Goal: Information Seeking & Learning: Find specific fact

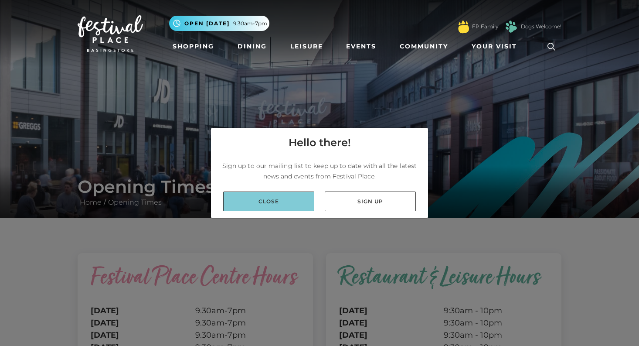
click at [265, 203] on link "Close" at bounding box center [268, 201] width 91 height 20
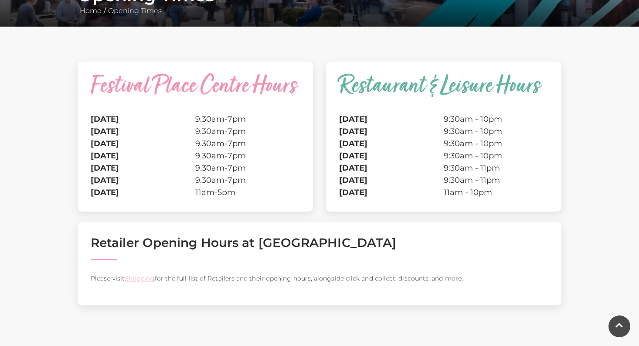
scroll to position [193, 0]
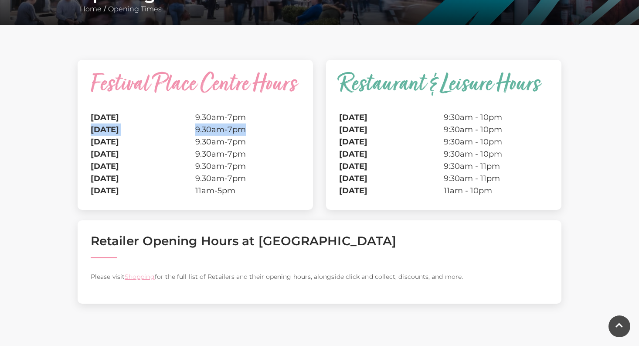
drag, startPoint x: 250, startPoint y: 127, endPoint x: 91, endPoint y: 128, distance: 158.7
click at [91, 128] on tr "[DATE] 9.30am-7pm" at bounding box center [195, 129] width 209 height 12
copy tr "[DATE] 9.30am-7pm"
click at [259, 132] on td "9.30am-7pm" at bounding box center [247, 129] width 105 height 12
drag, startPoint x: 226, startPoint y: 129, endPoint x: 121, endPoint y: 127, distance: 105.1
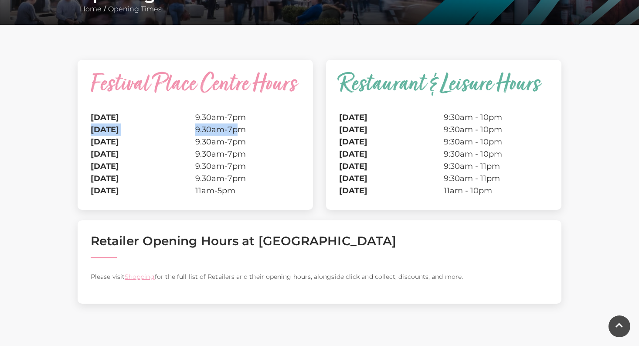
click at [96, 127] on tr "[DATE] 9.30am-7pm" at bounding box center [195, 129] width 209 height 12
drag, startPoint x: 253, startPoint y: 127, endPoint x: 97, endPoint y: 129, distance: 156.5
click at [92, 129] on tr "[DATE] 9.30am-7pm" at bounding box center [195, 129] width 209 height 12
copy tr "[DATE] 9.30am-7pm"
